Goal: Communication & Community: Answer question/provide support

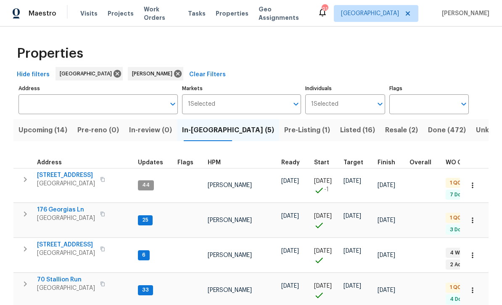
scroll to position [7, 0]
click at [58, 205] on span "176 Georgias Ln" at bounding box center [66, 209] width 58 height 8
click at [57, 240] on span "[STREET_ADDRESS]" at bounding box center [66, 244] width 58 height 8
click at [50, 275] on span "70 Stallion Run" at bounding box center [66, 279] width 58 height 8
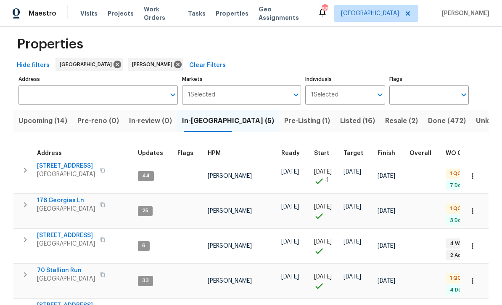
scroll to position [9, 0]
click at [60, 164] on span "[STREET_ADDRESS]" at bounding box center [66, 166] width 58 height 8
click at [484, 74] on div "Address Address Markets 1 Selected Markets Individuals 1 Selected Individuals F…" at bounding box center [250, 216] width 475 height 284
click at [56, 231] on span "210 Woodbridge Dr" at bounding box center [66, 235] width 58 height 8
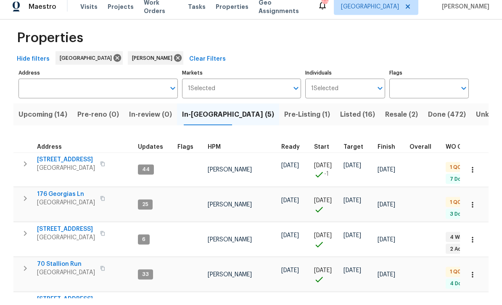
scroll to position [28, 0]
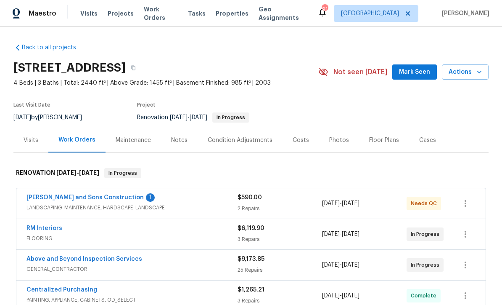
click at [63, 200] on link "[PERSON_NAME] and Sons Construction" at bounding box center [84, 197] width 117 height 6
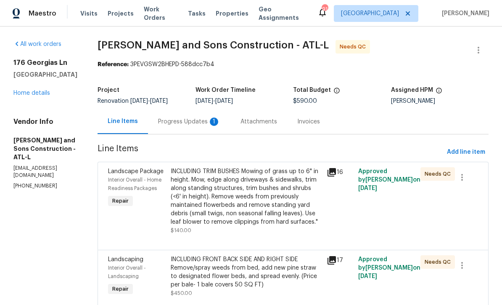
click at [158, 123] on div "Progress Updates 1" at bounding box center [189, 121] width 62 height 8
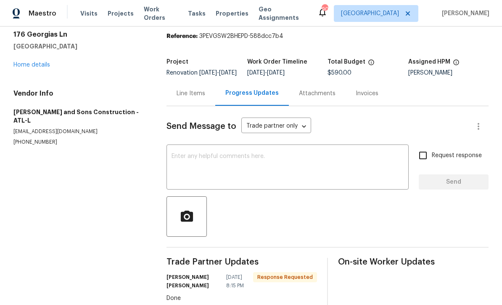
scroll to position [28, 0]
click at [172, 163] on textarea at bounding box center [288, 168] width 232 height 29
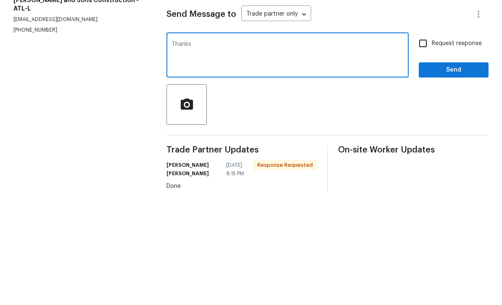
type textarea "Thanks"
click at [465, 177] on span "Send" at bounding box center [454, 182] width 56 height 11
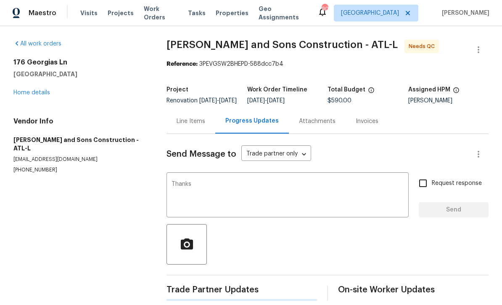
scroll to position [16, 0]
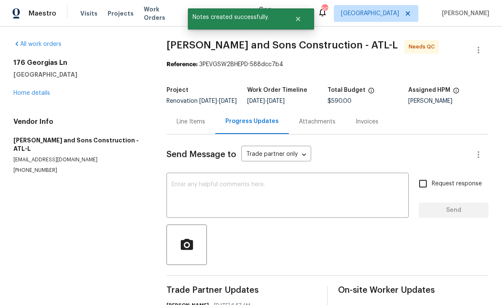
click at [35, 90] on link "Home details" at bounding box center [31, 93] width 37 height 6
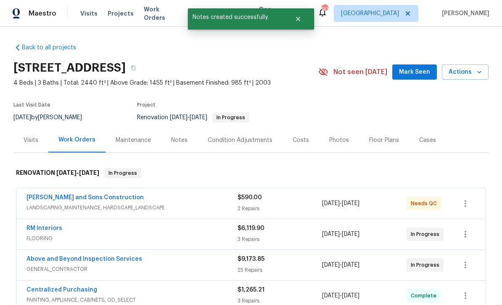
click at [412, 67] on span "Mark Seen" at bounding box center [414, 72] width 31 height 11
